Goal: Submit feedback/report problem

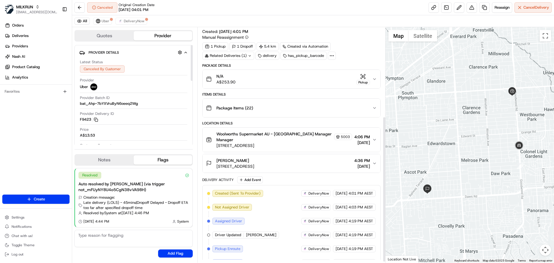
scroll to position [145, 0]
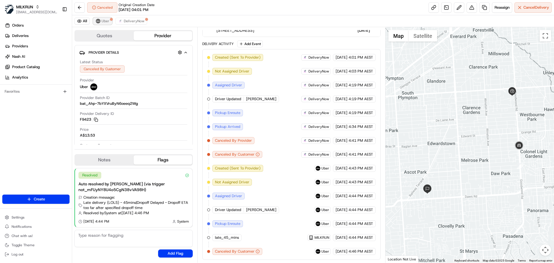
click at [102, 20] on span "Uber" at bounding box center [106, 21] width 8 height 5
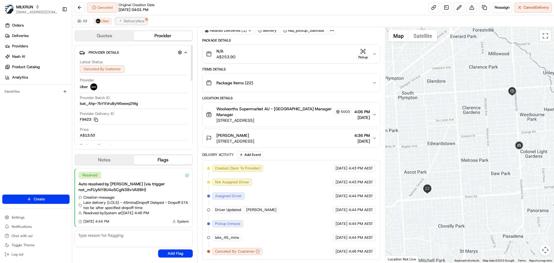
click at [130, 19] on span "DeliveryNow" at bounding box center [134, 21] width 21 height 5
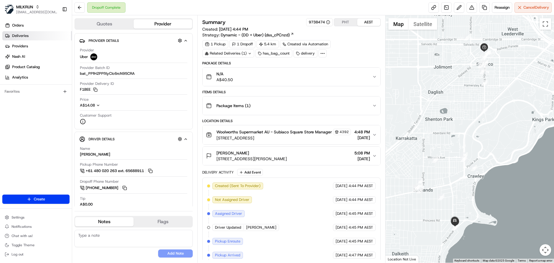
click at [26, 35] on span "Deliveries" at bounding box center [20, 35] width 16 height 5
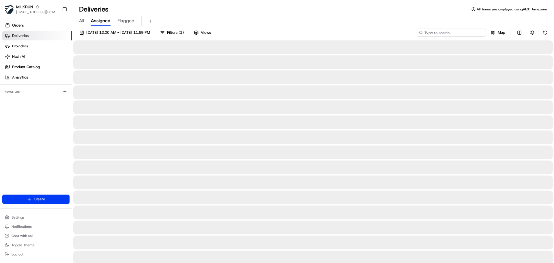
click at [458, 33] on input at bounding box center [450, 33] width 69 height 8
paste input "David Renfrey"
type input "David Renfrey"
click at [133, 30] on span "22/08/2025 12:00 AM - 22/08/2025 11:59 PM" at bounding box center [118, 32] width 64 height 5
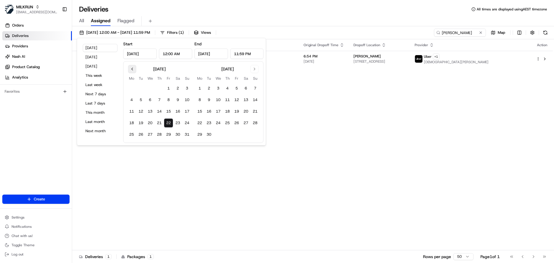
click at [134, 69] on button "Go to previous month" at bounding box center [132, 69] width 8 height 8
click at [139, 85] on button "1" at bounding box center [140, 88] width 9 height 9
type input "Jul 1, 2025"
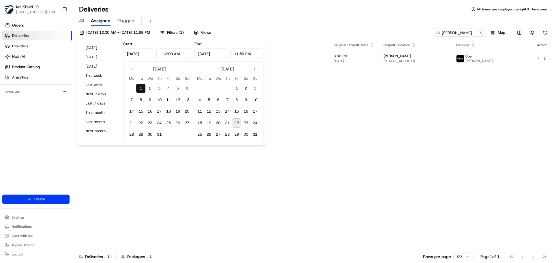
click at [236, 121] on button "22" at bounding box center [236, 122] width 9 height 9
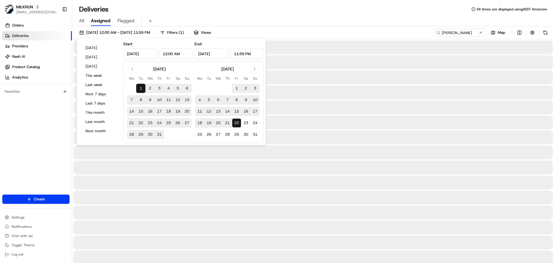
type input "Aug 22, 2025"
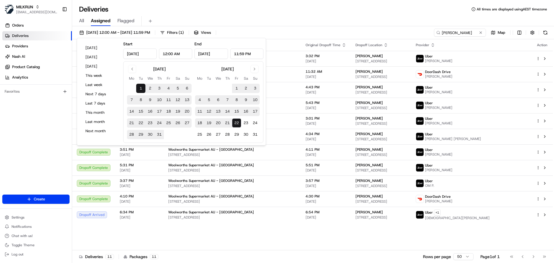
click at [332, 17] on div "All Assigned Flagged" at bounding box center [313, 21] width 482 height 10
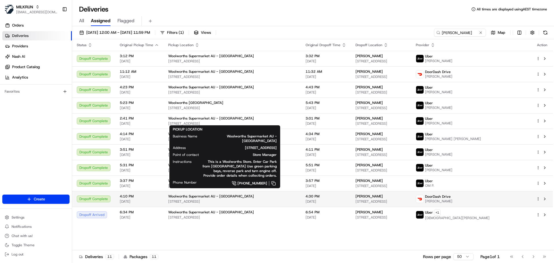
click at [204, 197] on span "Woolworths Supermarket AU - Cumberland Park" at bounding box center [211, 196] width 86 height 5
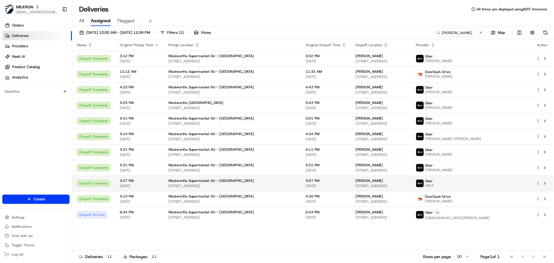
click at [201, 182] on span "Woolworths Supermarket AU - Cumberland Park" at bounding box center [211, 180] width 86 height 5
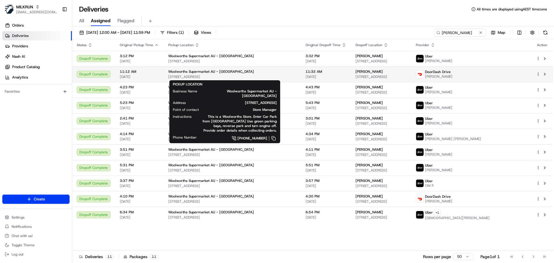
click at [226, 76] on span "366 Goodwood Rd, Cumberland Park, SA 5041, AU" at bounding box center [232, 76] width 128 height 5
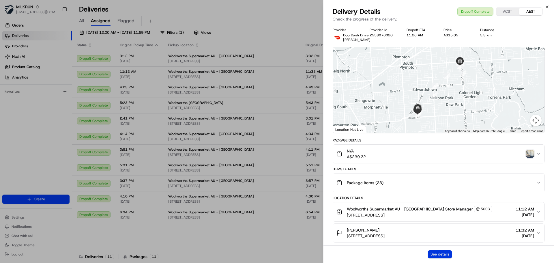
click at [442, 253] on button "See details" at bounding box center [440, 254] width 24 height 8
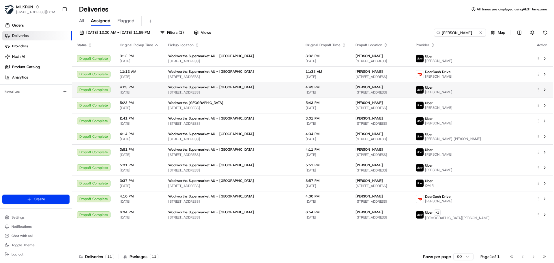
click at [152, 89] on span "4:23 PM" at bounding box center [139, 87] width 39 height 5
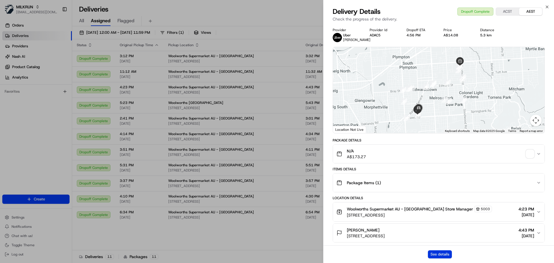
click at [445, 256] on button "See details" at bounding box center [440, 254] width 24 height 8
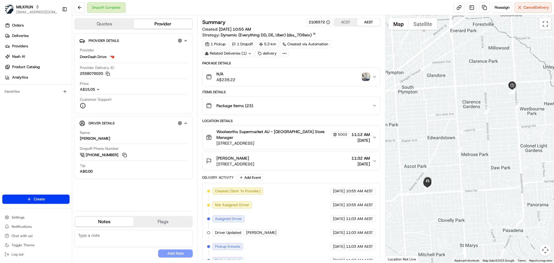
scroll to position [64, 0]
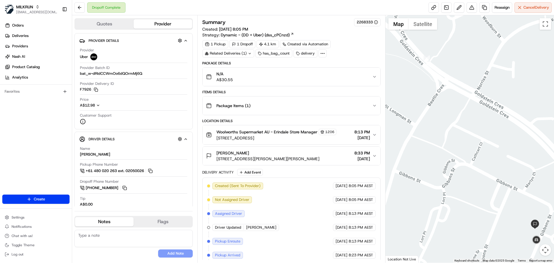
drag, startPoint x: 516, startPoint y: 199, endPoint x: 477, endPoint y: 187, distance: 40.8
click at [477, 187] on div at bounding box center [469, 138] width 169 height 247
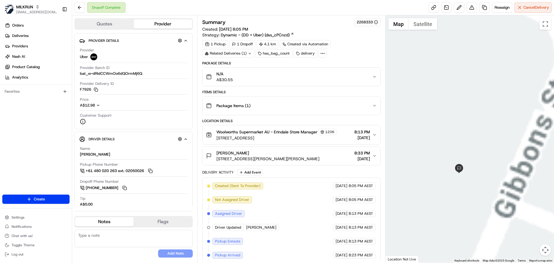
drag, startPoint x: 491, startPoint y: 214, endPoint x: 447, endPoint y: 138, distance: 87.8
click at [447, 138] on div at bounding box center [469, 138] width 169 height 247
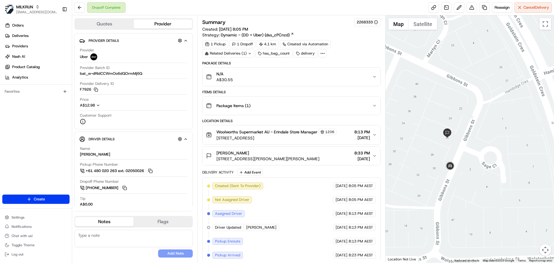
scroll to position [59, 0]
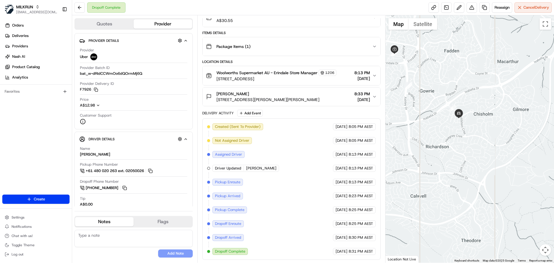
drag, startPoint x: 402, startPoint y: 70, endPoint x: 440, endPoint y: 85, distance: 40.7
click at [440, 85] on div at bounding box center [469, 138] width 169 height 247
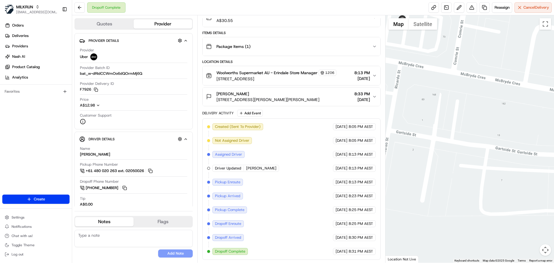
drag, startPoint x: 416, startPoint y: 63, endPoint x: 453, endPoint y: 115, distance: 63.5
click at [453, 115] on div at bounding box center [469, 138] width 169 height 247
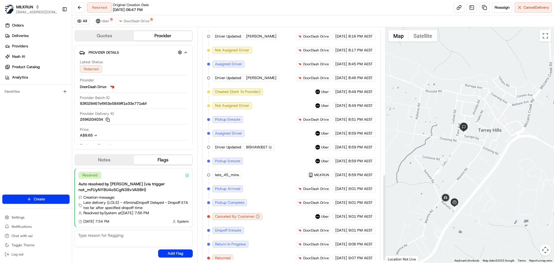
scroll to position [403, 0]
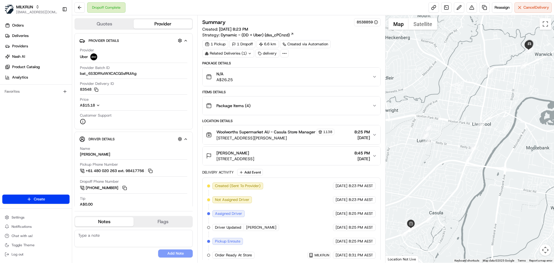
scroll to position [87, 0]
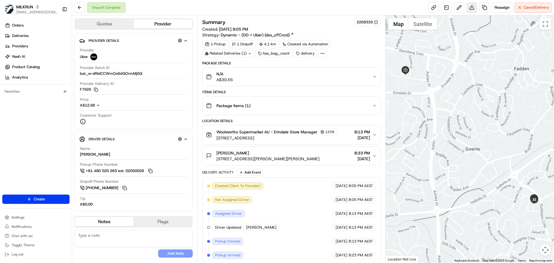
click at [472, 9] on button at bounding box center [471, 7] width 10 height 10
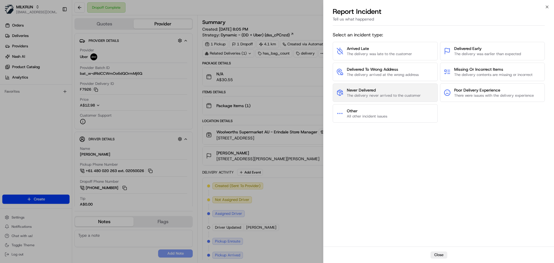
click at [390, 91] on span "Never Delivered" at bounding box center [384, 90] width 74 height 6
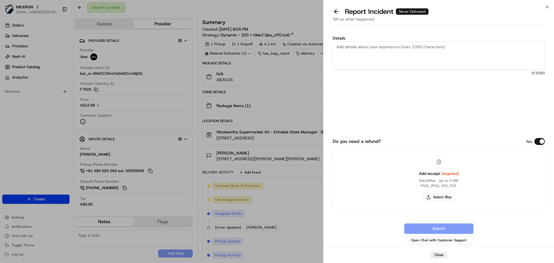
click at [385, 47] on textarea "Details" at bounding box center [439, 55] width 212 height 28
type textarea "customer did not receive order - failed delivery"
click at [442, 196] on button "Select files" at bounding box center [438, 197] width 31 height 8
type input "C:\fakepath\Jess BA 2.jpg"
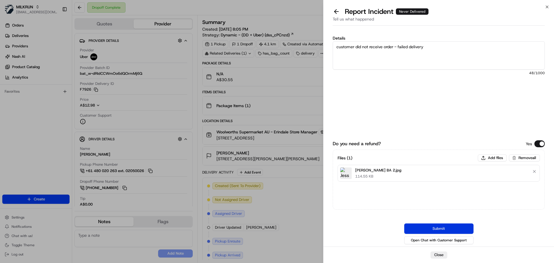
click at [448, 230] on button "Submit" at bounding box center [438, 228] width 69 height 10
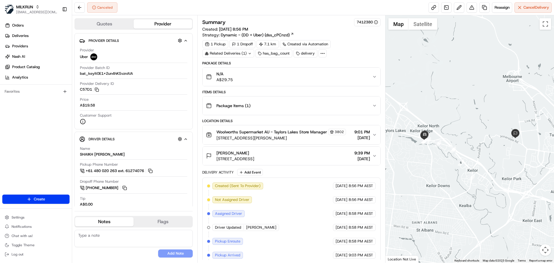
scroll to position [92, 0]
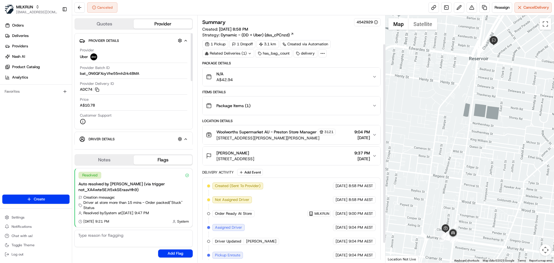
scroll to position [59, 0]
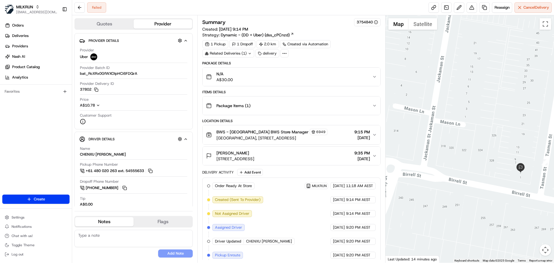
scroll to position [73, 0]
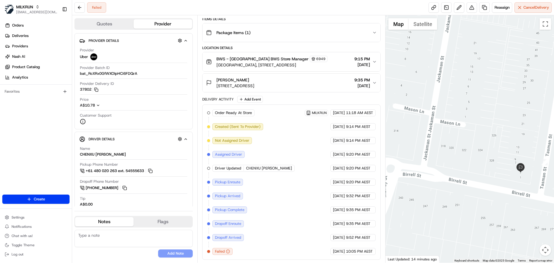
click at [548, 181] on div at bounding box center [469, 138] width 169 height 247
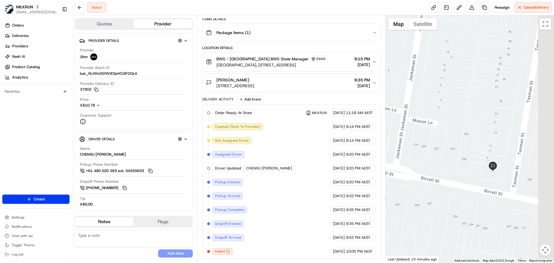
drag, startPoint x: 548, startPoint y: 181, endPoint x: 484, endPoint y: 177, distance: 64.4
click at [484, 177] on div at bounding box center [469, 138] width 169 height 247
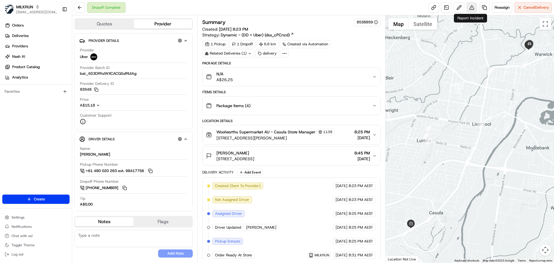
click at [467, 10] on button at bounding box center [471, 7] width 10 height 10
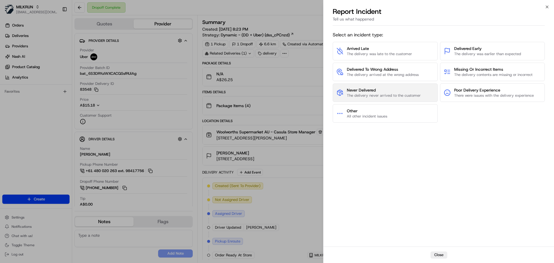
click at [384, 90] on span "Never Delivered" at bounding box center [384, 90] width 74 height 6
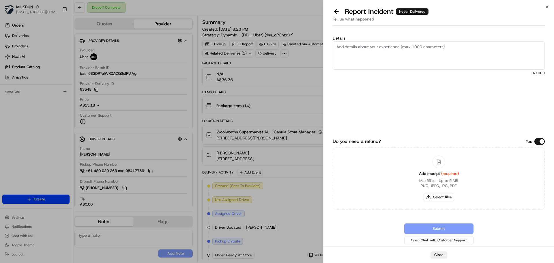
click at [374, 57] on textarea "Details" at bounding box center [439, 55] width 212 height 28
type textarea "order not delivered, order not returned - failed delivery"
click at [438, 197] on button "Select files" at bounding box center [438, 197] width 31 height 8
type input "C:\fakepath\[PERSON_NAME] 1.jpg"
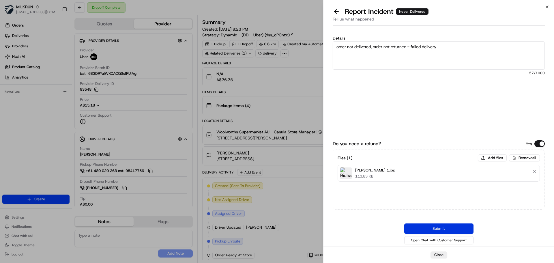
click at [446, 227] on button "Submit" at bounding box center [438, 228] width 69 height 10
